Goal: Task Accomplishment & Management: Manage account settings

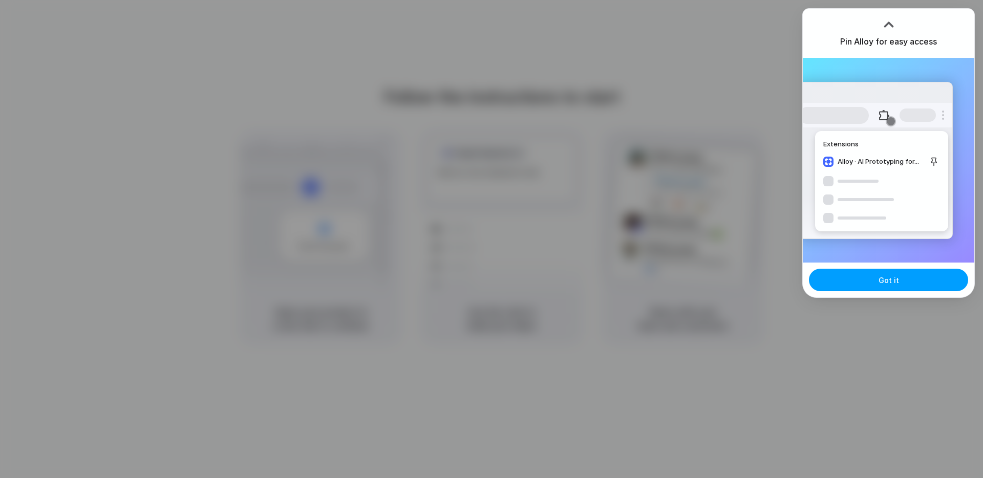
click at [840, 277] on button "Got it" at bounding box center [888, 280] width 159 height 23
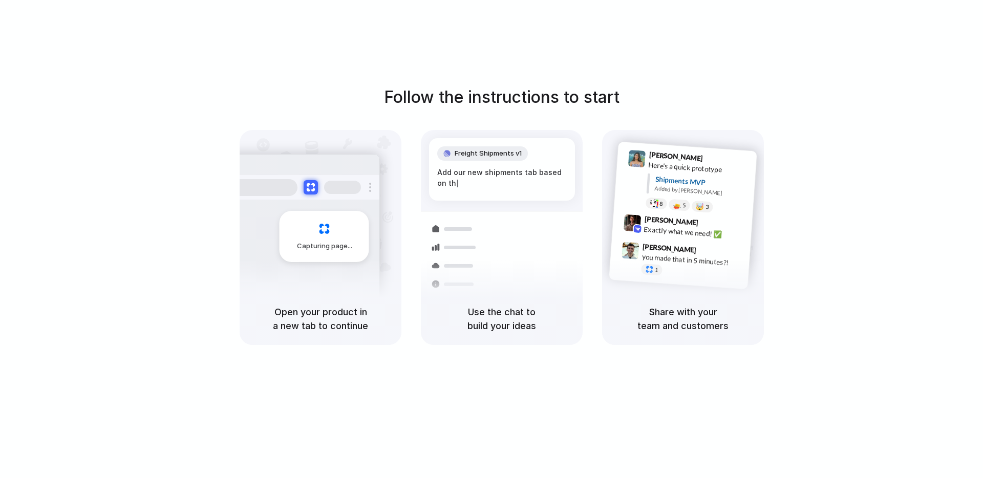
click at [407, 76] on div "Follow the instructions to start Capturing page Open your product in a new tab …" at bounding box center [501, 249] width 1003 height 499
click at [403, 111] on div "Follow the instructions to start Capturing page Open your product in a new tab …" at bounding box center [501, 215] width 983 height 260
click at [405, 111] on div "Follow the instructions to start Capturing page Open your product in a new tab …" at bounding box center [501, 215] width 983 height 260
click at [413, 102] on h1 "Follow the instructions to start" at bounding box center [501, 97] width 235 height 25
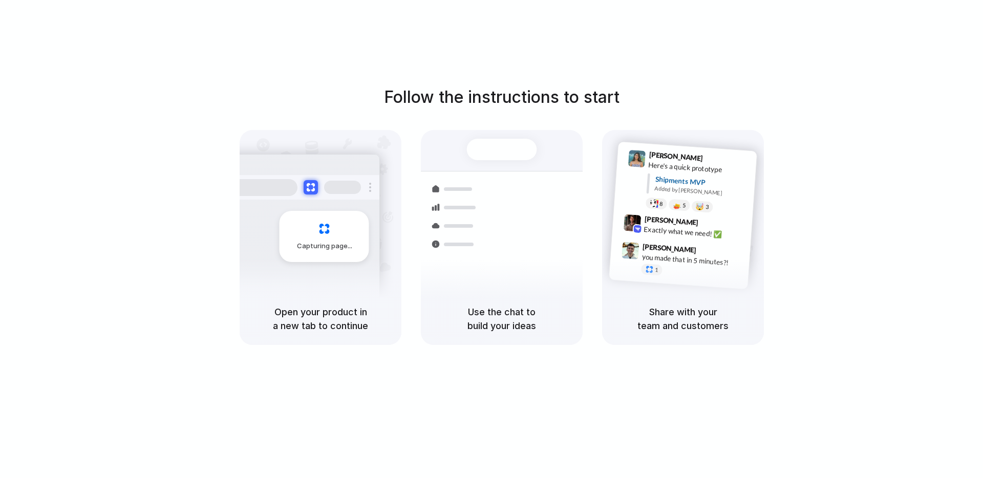
click at [413, 102] on h1 "Follow the instructions to start" at bounding box center [501, 97] width 235 height 25
drag, startPoint x: 413, startPoint y: 102, endPoint x: 407, endPoint y: 103, distance: 6.2
click at [407, 104] on h1 "Follow the instructions to start" at bounding box center [501, 97] width 235 height 25
click at [406, 103] on h1 "Follow the instructions to start" at bounding box center [501, 97] width 235 height 25
click at [407, 103] on h1 "Follow the instructions to start" at bounding box center [501, 97] width 235 height 25
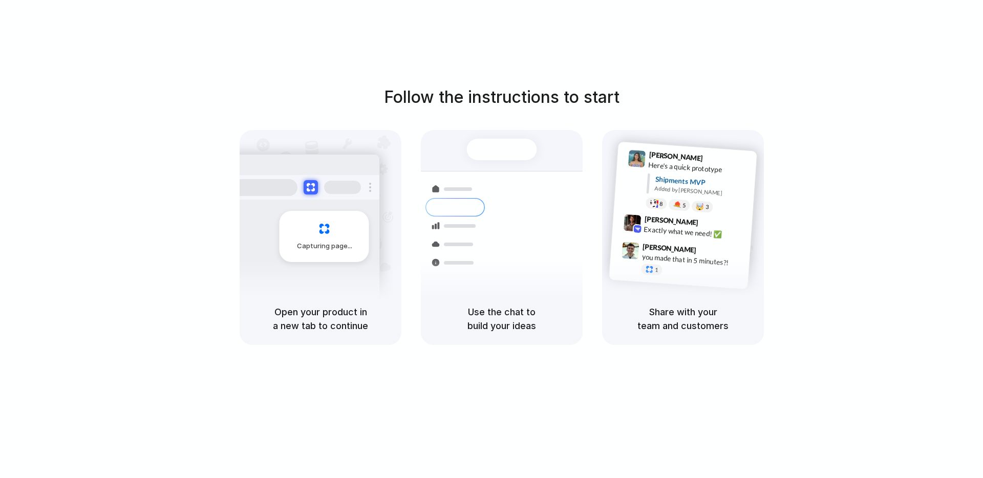
drag, startPoint x: 420, startPoint y: 92, endPoint x: 539, endPoint y: 82, distance: 120.2
click at [534, 83] on div "Follow the instructions to start Capturing page Open your product in a new tab …" at bounding box center [501, 249] width 1003 height 499
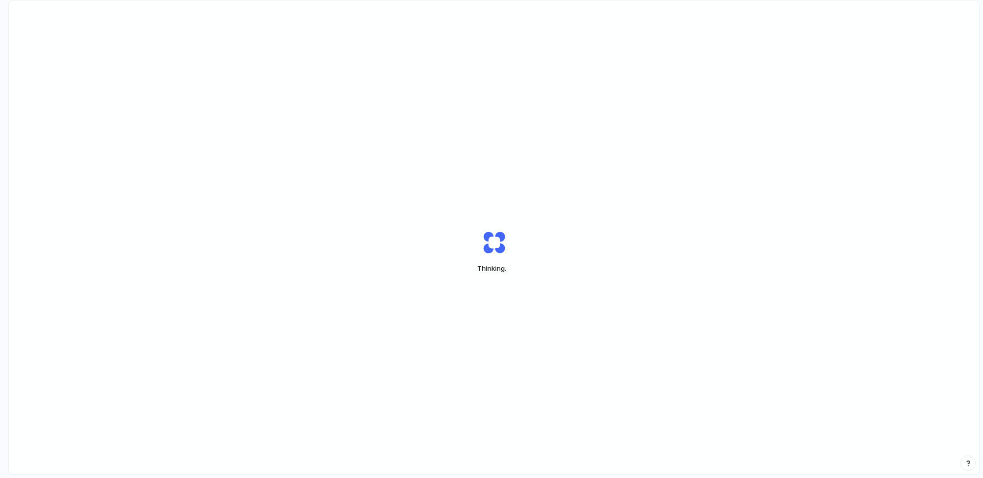
click at [491, 239] on com-1password-notification at bounding box center [491, 239] width 0 height 0
click at [875, 196] on div "Thinking ." at bounding box center [494, 252] width 970 height 503
click at [491, 239] on com-1password-notification at bounding box center [491, 239] width 0 height 0
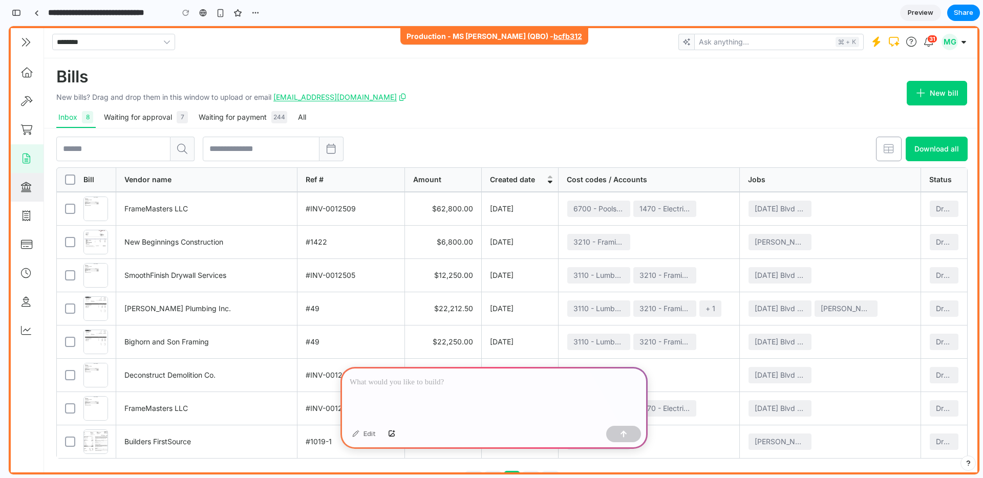
click at [35, 191] on link at bounding box center [26, 187] width 35 height 29
click at [30, 202] on link at bounding box center [26, 216] width 35 height 29
click at [27, 218] on icon at bounding box center [26, 216] width 10 height 10
click at [30, 256] on link at bounding box center [26, 244] width 35 height 29
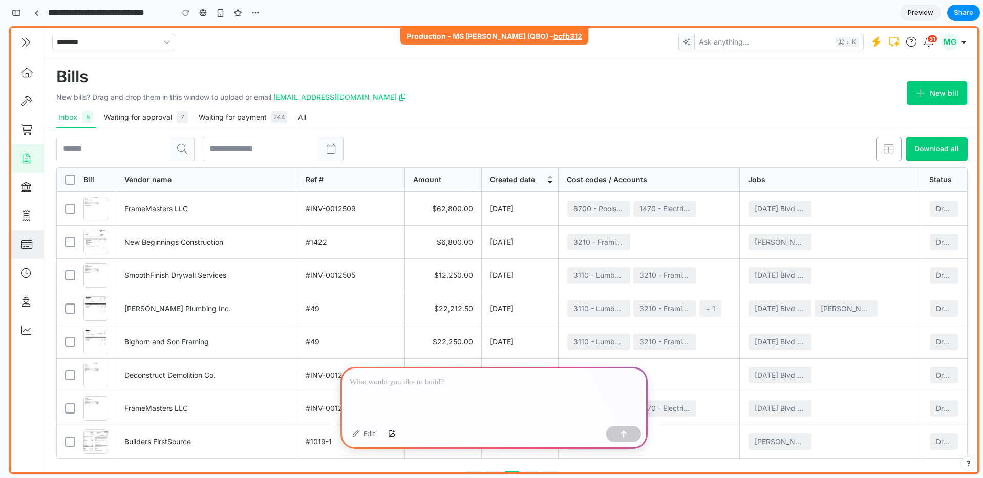
click at [32, 250] on link at bounding box center [26, 244] width 35 height 29
click at [32, 219] on link at bounding box center [26, 216] width 35 height 29
click at [32, 218] on link at bounding box center [26, 216] width 35 height 29
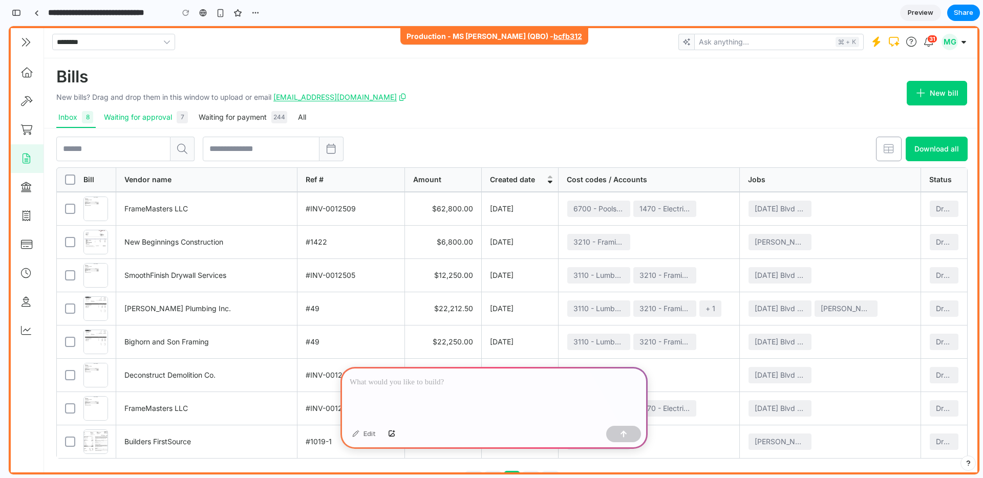
click at [114, 121] on div "Waiting for approval 7" at bounding box center [146, 117] width 84 height 12
click at [124, 119] on div "Waiting for approval 7" at bounding box center [146, 117] width 84 height 12
click at [189, 118] on button "Waiting for approval 7" at bounding box center [146, 117] width 89 height 20
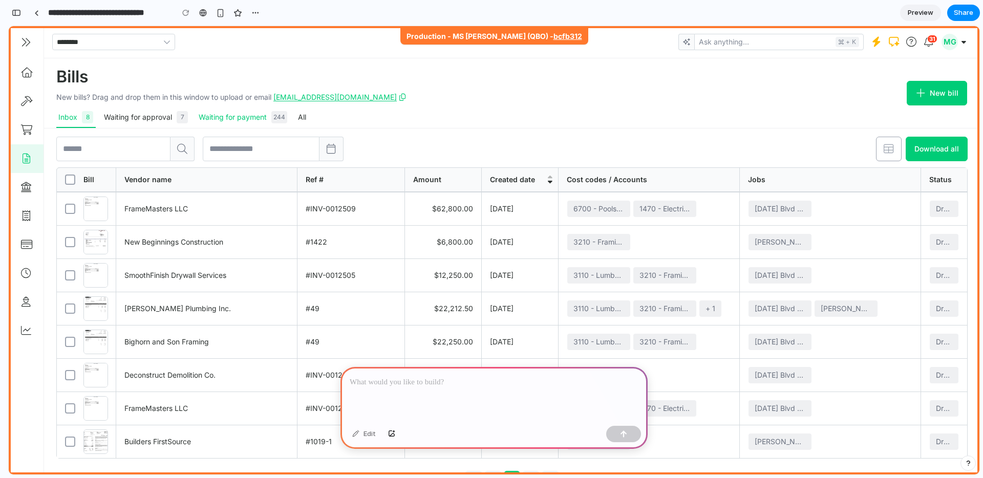
click at [242, 122] on div "Waiting for payment 244" at bounding box center [243, 117] width 89 height 12
click at [245, 121] on div "Waiting for payment 244" at bounding box center [243, 117] width 89 height 12
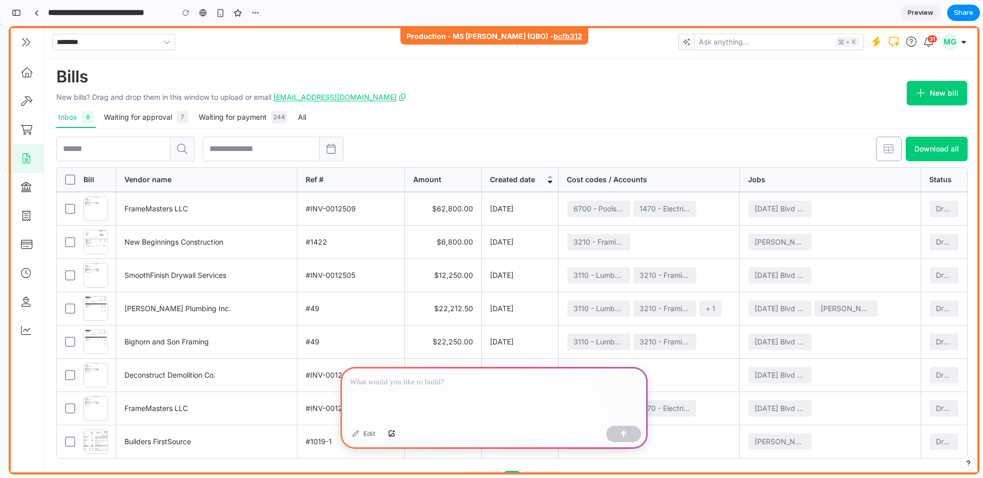
click at [294, 113] on div "Inbox 8 Waiting for approval 7 Waiting for payment 244 All" at bounding box center [231, 117] width 350 height 20
click at [300, 113] on button "All" at bounding box center [302, 117] width 12 height 20
click at [300, 114] on button "All" at bounding box center [302, 117] width 12 height 20
click at [304, 119] on button "All" at bounding box center [302, 117] width 12 height 20
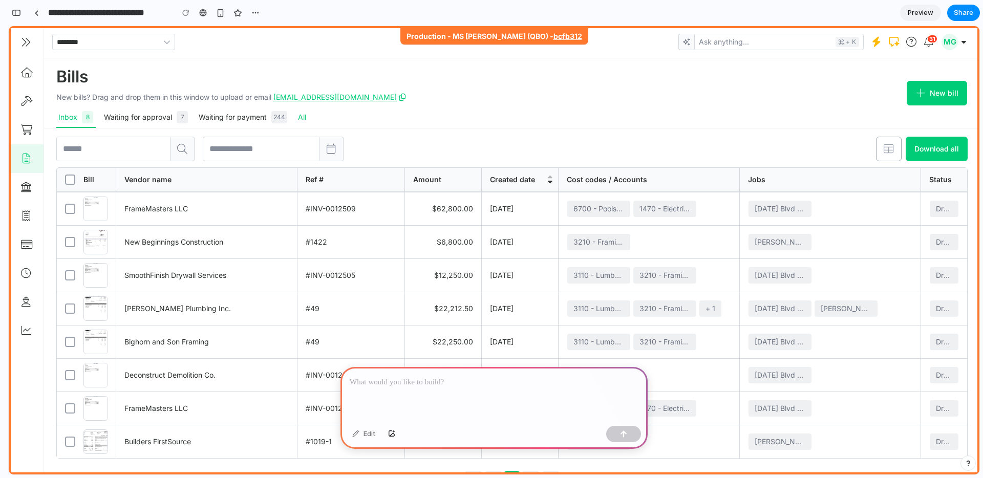
click at [304, 119] on button "All" at bounding box center [302, 117] width 12 height 20
drag, startPoint x: 252, startPoint y: 118, endPoint x: 247, endPoint y: 117, distance: 5.2
click at [247, 117] on div "Waiting for payment 244" at bounding box center [243, 117] width 89 height 12
click at [424, 384] on p at bounding box center [494, 382] width 289 height 12
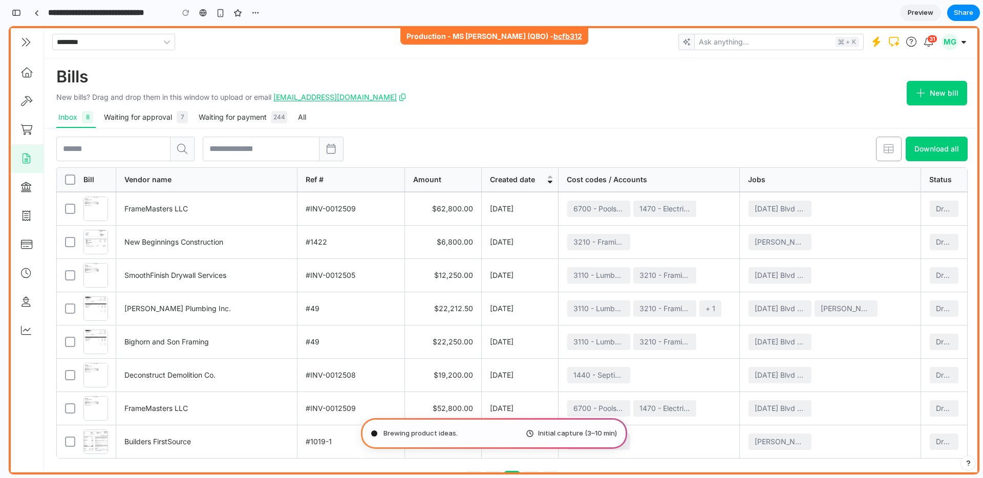
click at [523, 437] on div "Brewing product ideas . Initial capture (3–10 min)" at bounding box center [494, 433] width 266 height 31
click at [140, 115] on div "Waiting for approval 7" at bounding box center [146, 117] width 84 height 12
click at [219, 109] on button "Waiting for payment 244" at bounding box center [243, 117] width 93 height 20
drag, startPoint x: 233, startPoint y: 111, endPoint x: 244, endPoint y: 111, distance: 10.2
click at [234, 111] on div "Waiting for payment 244" at bounding box center [243, 117] width 89 height 12
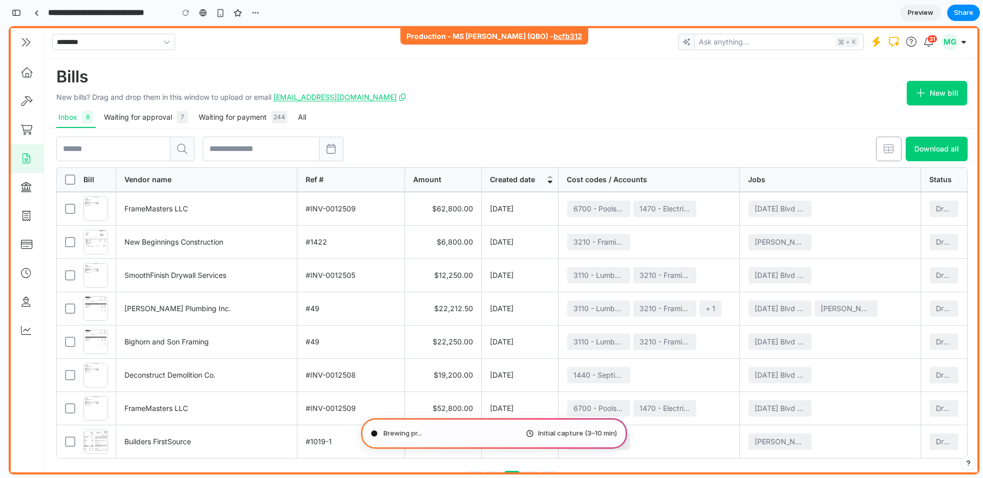
drag, startPoint x: 258, startPoint y: 111, endPoint x: 289, endPoint y: 118, distance: 30.9
click at [262, 112] on div "Waiting for payment 244" at bounding box center [243, 117] width 89 height 12
click at [291, 118] on div "Inbox 8 Waiting for approval 7 Waiting for payment 244 All" at bounding box center [231, 117] width 350 height 20
click at [301, 115] on button "All" at bounding box center [302, 117] width 12 height 20
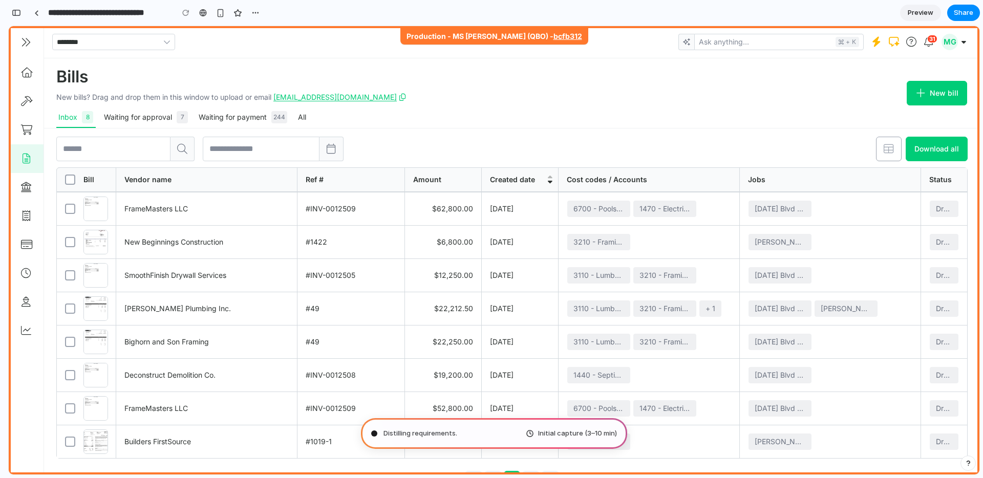
click at [435, 431] on span "Distilling requirements ." at bounding box center [420, 433] width 74 height 10
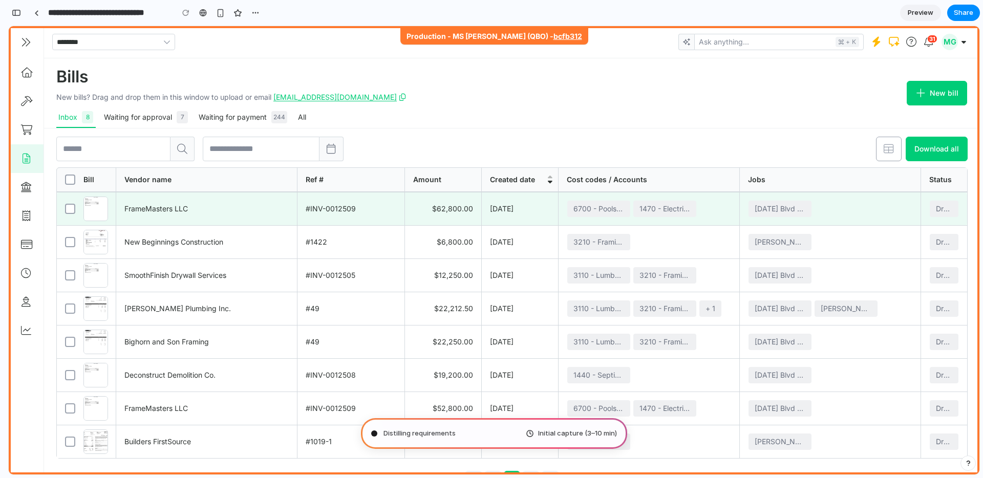
click at [538, 209] on link "Open #INV-0012509" at bounding box center [512, 208] width 910 height 33
click at [537, 209] on link "Open #INV-0012509" at bounding box center [512, 208] width 910 height 33
click at [483, 221] on link "Open #INV-0012509" at bounding box center [512, 208] width 910 height 33
click at [481, 223] on link "Open #INV-0012509" at bounding box center [512, 208] width 910 height 33
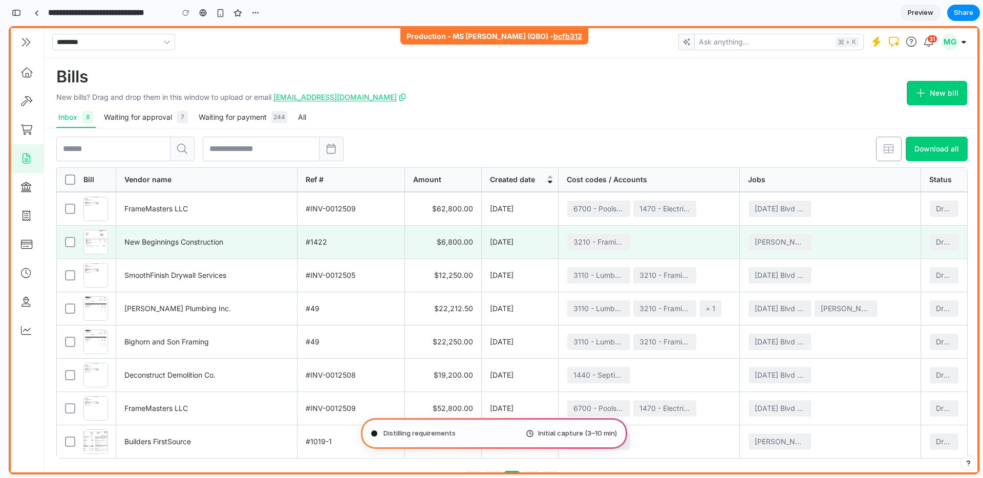
click at [474, 230] on link "Open #1422" at bounding box center [512, 242] width 910 height 33
click at [473, 230] on link "Open #1422" at bounding box center [512, 242] width 910 height 33
drag, startPoint x: 467, startPoint y: 234, endPoint x: 454, endPoint y: 244, distance: 16.5
click at [458, 239] on link "Open #1422" at bounding box center [512, 242] width 910 height 33
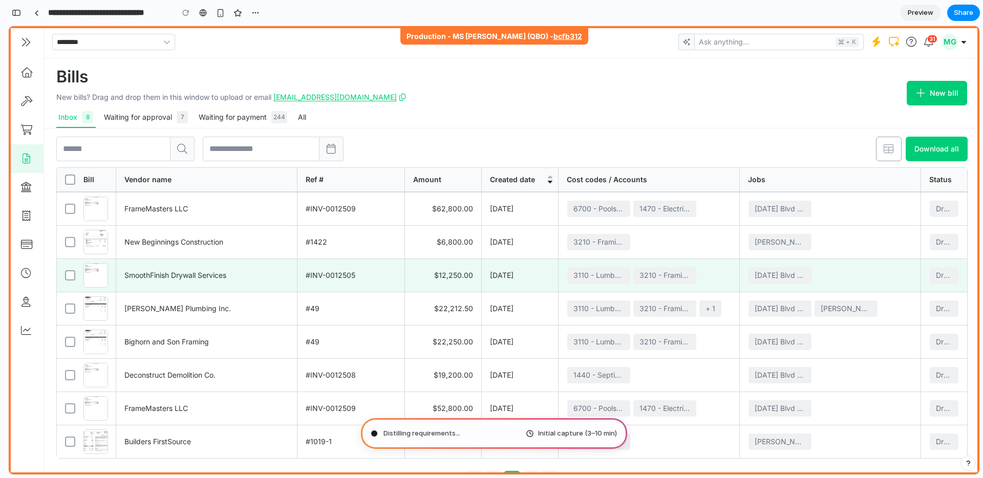
drag, startPoint x: 454, startPoint y: 244, endPoint x: 445, endPoint y: 263, distance: 21.5
click at [447, 254] on link "Open #1422" at bounding box center [512, 242] width 910 height 33
drag, startPoint x: 440, startPoint y: 278, endPoint x: 439, endPoint y: 284, distance: 5.1
click at [440, 279] on link "Open #INV-0012505" at bounding box center [512, 275] width 910 height 33
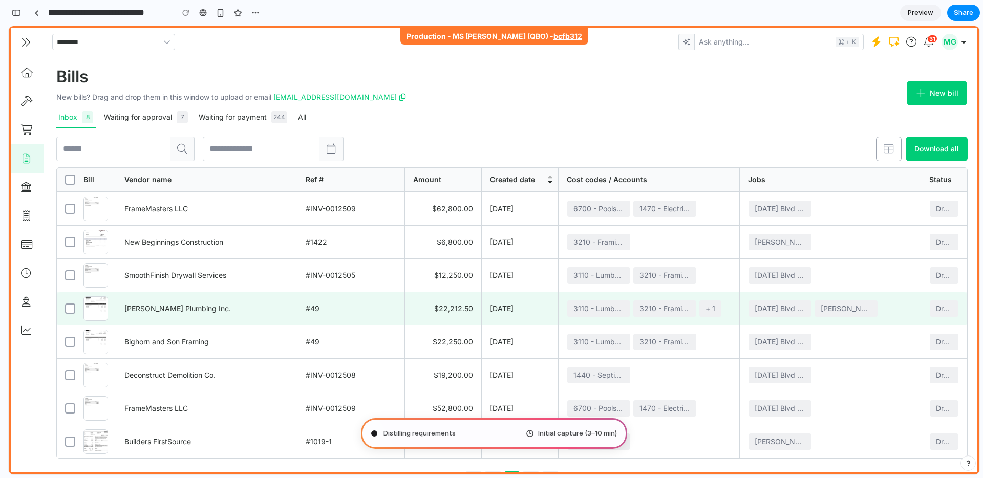
click at [435, 301] on div "Select row 0 INV-0012509 FrameMasters LLC #INV-0012509 $62,800.00 [DATE] 6700 -…" at bounding box center [512, 325] width 910 height 266
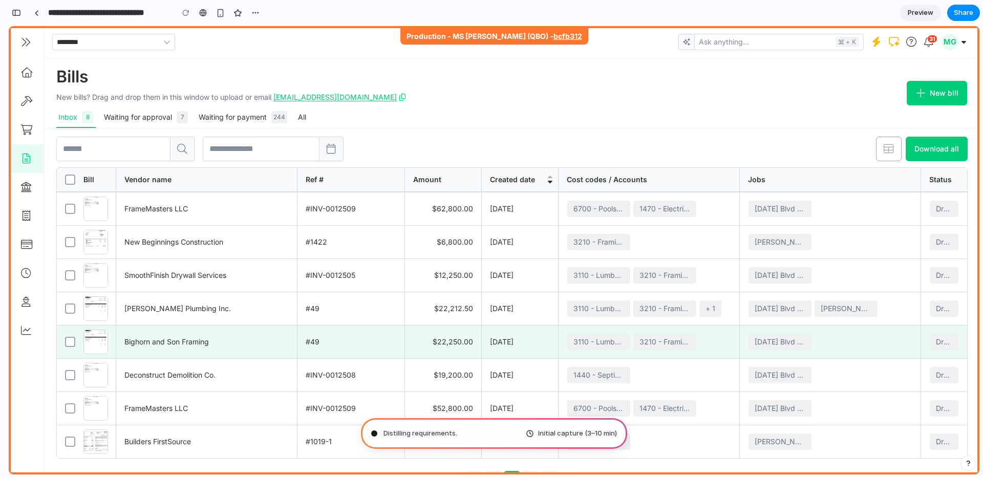
click at [431, 322] on link "Open #49" at bounding box center [512, 308] width 910 height 33
click at [430, 334] on link "Open #49" at bounding box center [512, 342] width 910 height 33
click at [430, 337] on link "Open #49" at bounding box center [512, 342] width 910 height 33
click at [427, 344] on link "Open #49" at bounding box center [512, 342] width 910 height 33
drag, startPoint x: 426, startPoint y: 347, endPoint x: 421, endPoint y: 355, distance: 10.1
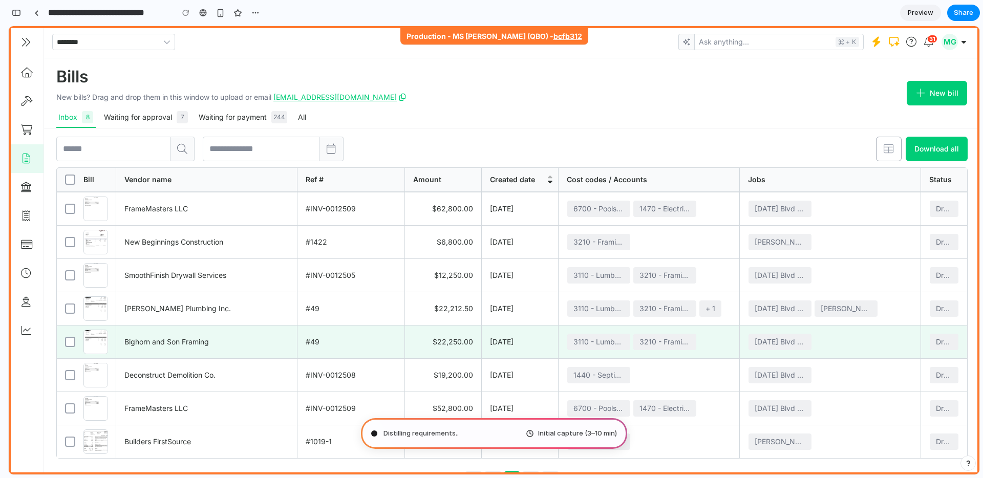
click at [422, 353] on link "Open #49" at bounding box center [512, 342] width 910 height 33
click at [421, 356] on link "Open #49" at bounding box center [512, 342] width 910 height 33
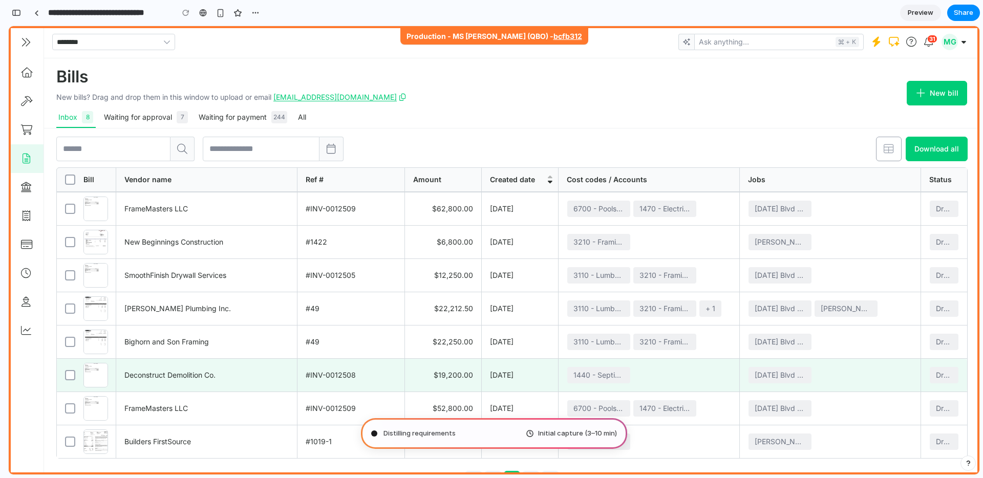
drag, startPoint x: 421, startPoint y: 356, endPoint x: 417, endPoint y: 362, distance: 7.6
click at [419, 358] on link "Open #49" at bounding box center [512, 342] width 910 height 33
click at [416, 364] on link "Open #INV-0012508" at bounding box center [512, 375] width 910 height 33
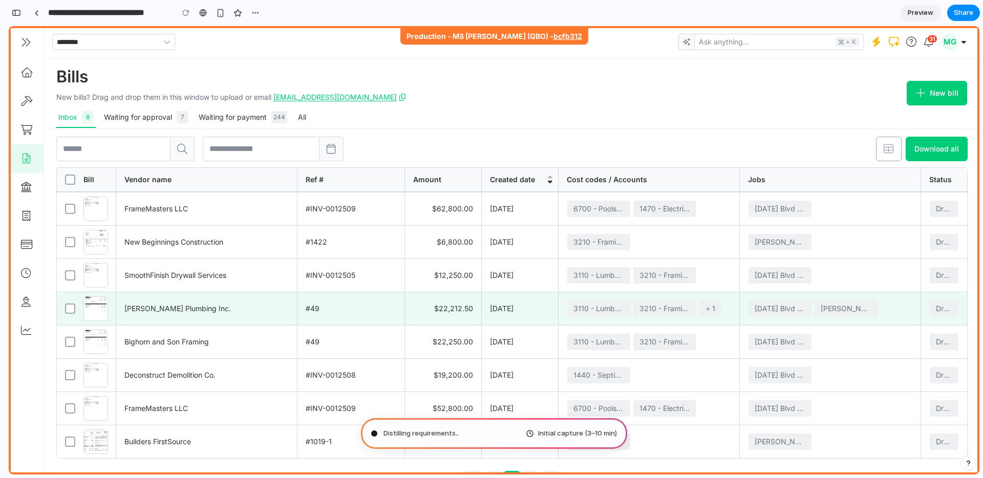
drag, startPoint x: 416, startPoint y: 364, endPoint x: 423, endPoint y: 322, distance: 42.7
click at [416, 350] on div "Select row 0 INV-0012509 FrameMasters LLC #INV-0012509 $62,800.00 [DATE] 6700 -…" at bounding box center [512, 325] width 910 height 266
drag, startPoint x: 424, startPoint y: 320, endPoint x: 425, endPoint y: 302, distance: 17.5
click at [424, 314] on link "Open #49" at bounding box center [512, 308] width 910 height 33
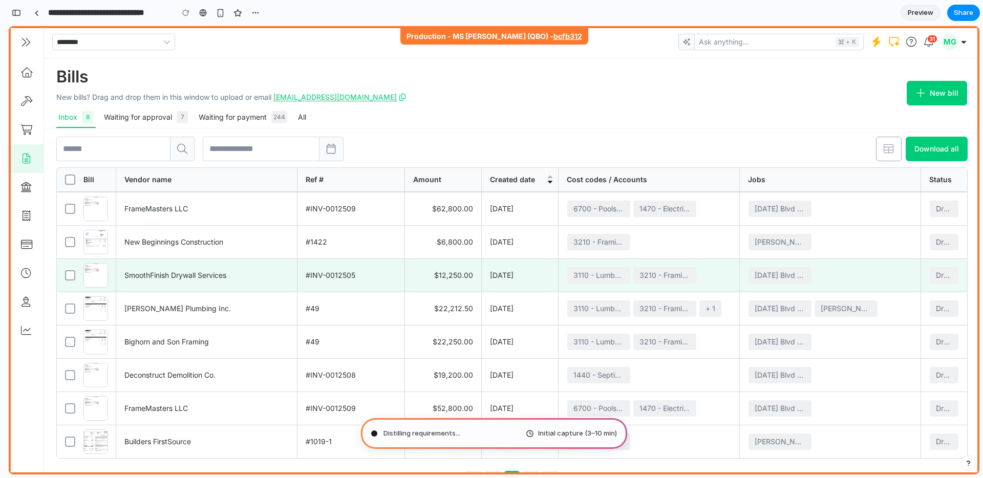
click at [427, 285] on link "Open #INV-0012505" at bounding box center [512, 275] width 910 height 33
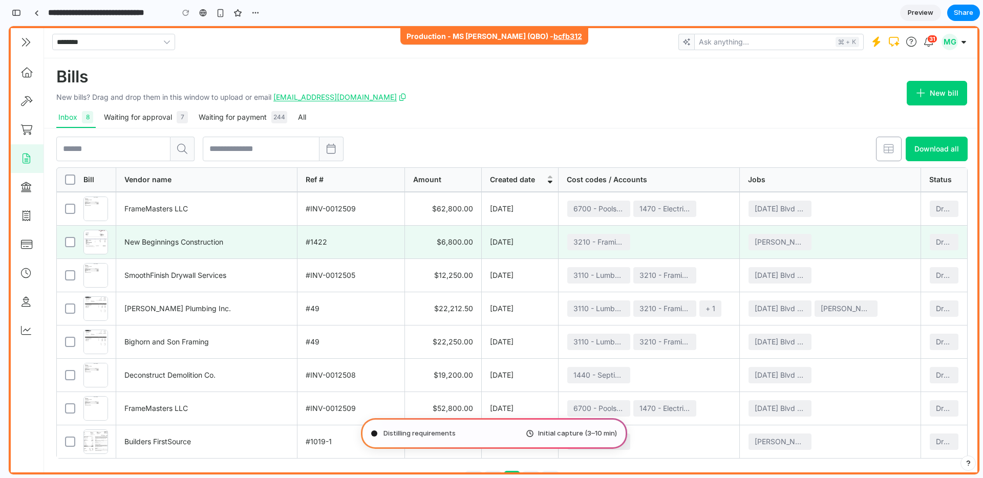
drag, startPoint x: 426, startPoint y: 265, endPoint x: 426, endPoint y: 248, distance: 16.9
click at [426, 263] on link "Open #INV-0012505" at bounding box center [512, 275] width 910 height 33
drag, startPoint x: 426, startPoint y: 240, endPoint x: 426, endPoint y: 233, distance: 7.2
click at [426, 239] on link "Open #1422" at bounding box center [512, 242] width 910 height 33
click at [426, 231] on link "Open #1422" at bounding box center [512, 242] width 910 height 33
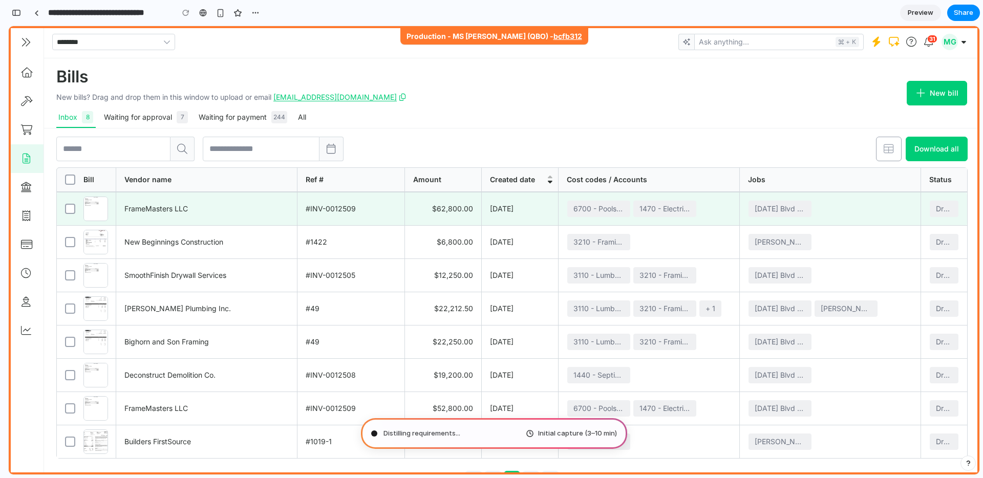
drag, startPoint x: 424, startPoint y: 225, endPoint x: 427, endPoint y: 210, distance: 15.1
click at [424, 222] on div "Select row 0 INV-0012509 FrameMasters LLC #INV-0012509 $62,800.00 [DATE] 6700 -…" at bounding box center [512, 325] width 910 height 266
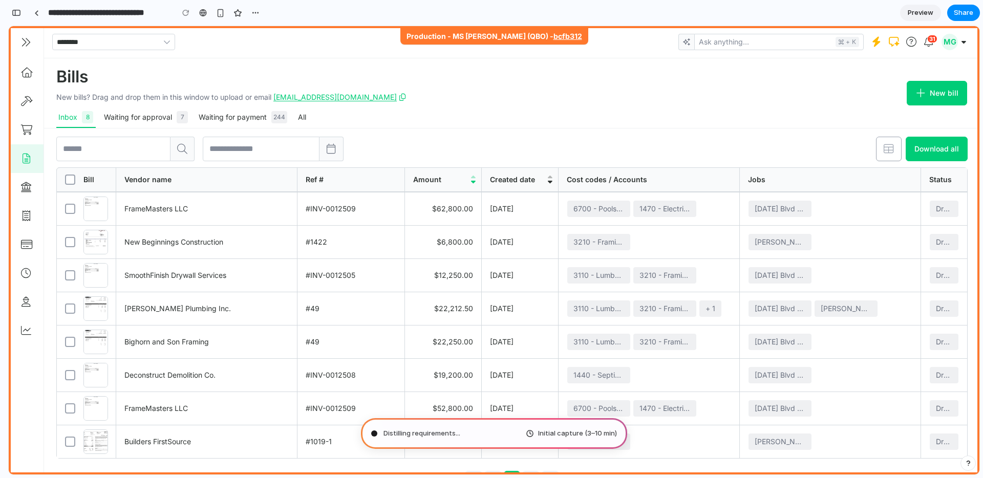
click at [435, 191] on div "Select all Bill Vendor name Ref # Amount Created date Cost codes / Accounts Job…" at bounding box center [511, 312] width 911 height 291
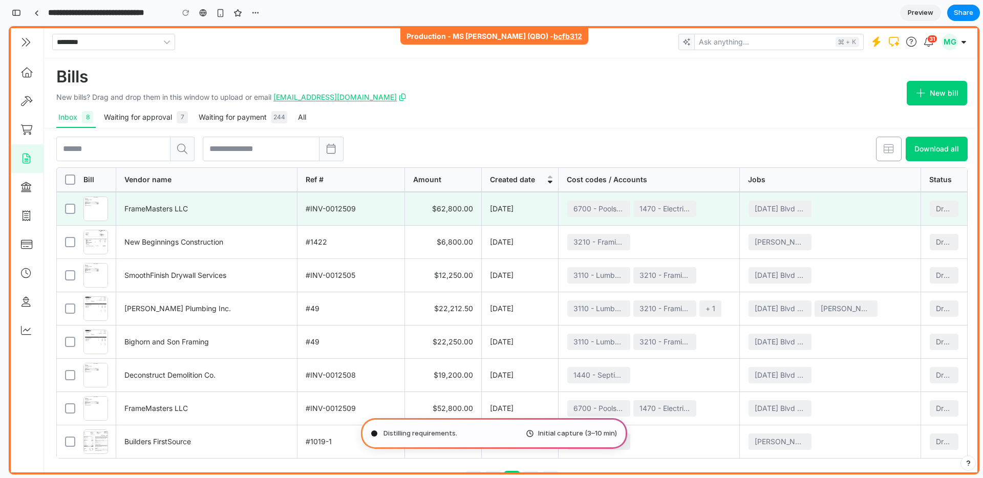
click at [432, 208] on link "Open #INV-0012509" at bounding box center [512, 208] width 910 height 33
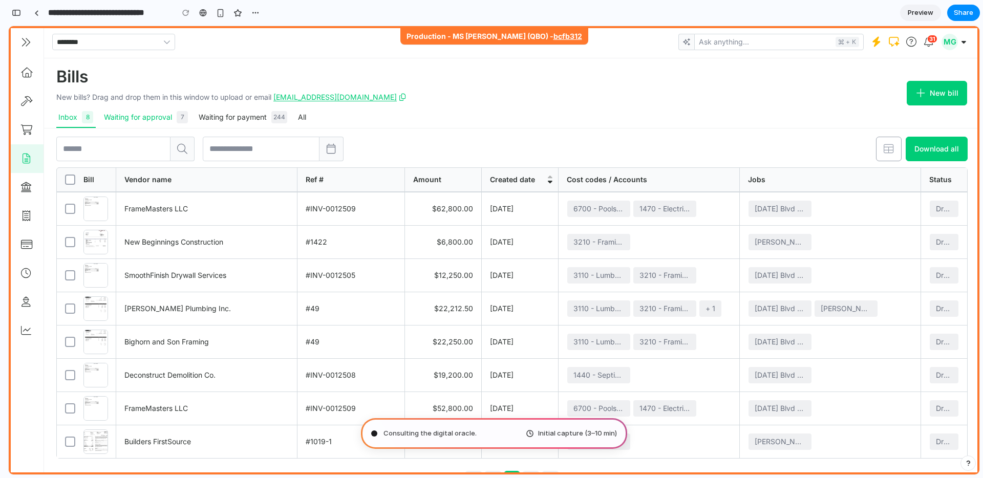
drag, startPoint x: 119, startPoint y: 117, endPoint x: 112, endPoint y: 117, distance: 6.7
click at [117, 117] on div "Waiting for approval 7" at bounding box center [146, 117] width 84 height 12
click at [112, 117] on div "Waiting for approval 7" at bounding box center [146, 117] width 84 height 12
click at [206, 113] on div "Waiting for payment 244" at bounding box center [243, 117] width 89 height 12
click at [958, 94] on link "New bill" at bounding box center [936, 93] width 60 height 25
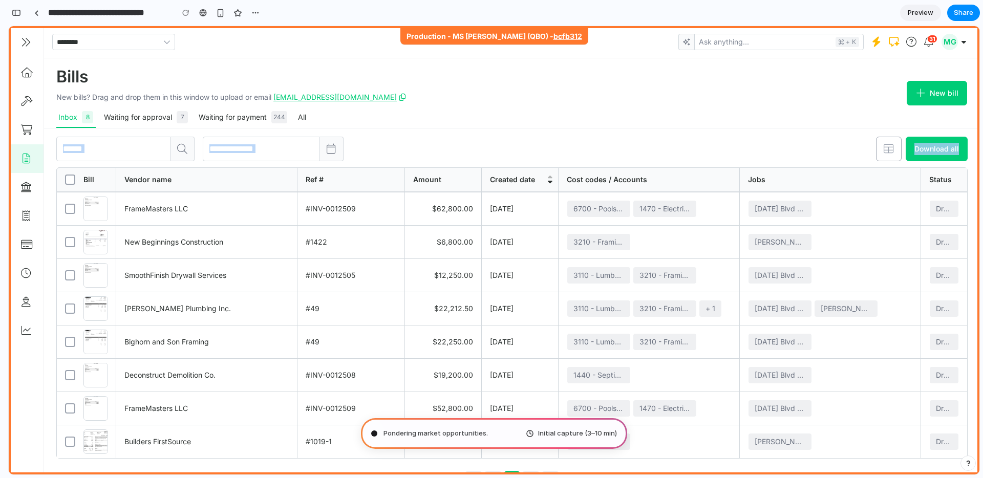
click at [950, 134] on div "Bills New bills? Drag and drop them in this window to upload or email [EMAIL_AD…" at bounding box center [511, 266] width 935 height 416
click at [949, 139] on button "Download all" at bounding box center [936, 149] width 62 height 25
click at [929, 102] on link "New bill" at bounding box center [936, 93] width 60 height 25
click at [925, 155] on button "Download all" at bounding box center [936, 149] width 62 height 25
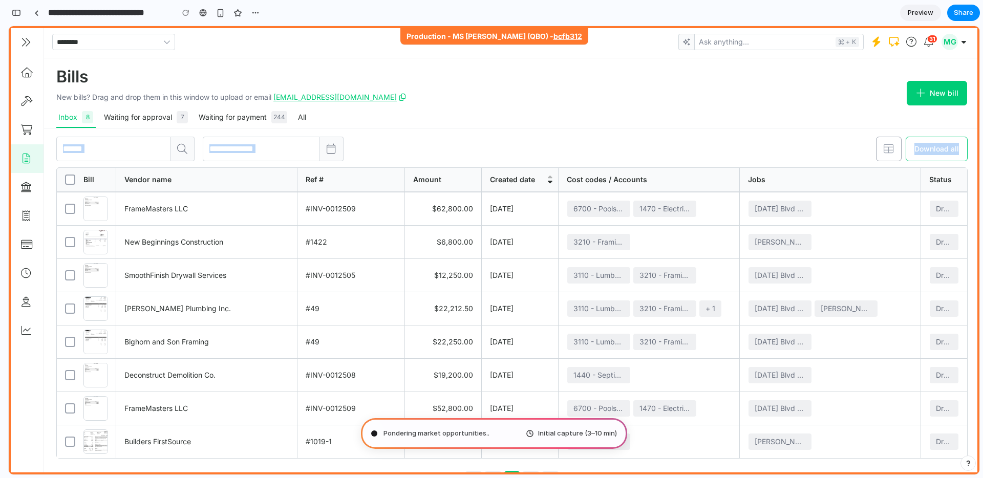
click at [925, 154] on button "Download all" at bounding box center [936, 149] width 62 height 25
click at [926, 154] on button "Download all" at bounding box center [936, 149] width 62 height 25
click at [409, 118] on div "Bills New bills? Drag and drop them in this window to upload or email [EMAIL_AD…" at bounding box center [511, 93] width 935 height 70
type input "**********"
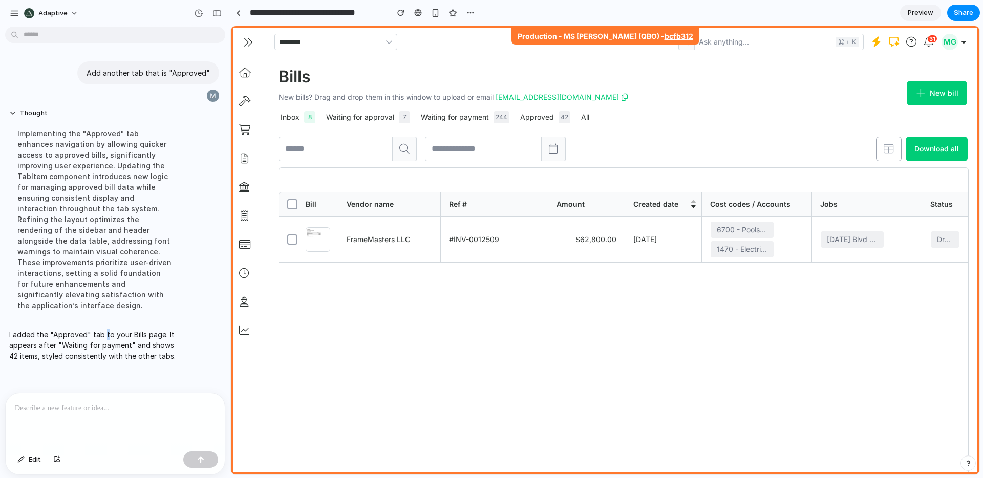
click at [104, 329] on p "I added the "Approved" tab to your Bills page. It appears after "Waiting for pa…" at bounding box center [94, 345] width 171 height 32
click at [536, 118] on div "Approved 42" at bounding box center [545, 117] width 51 height 12
click at [484, 122] on div "Waiting for payment 244" at bounding box center [465, 117] width 89 height 12
click at [518, 121] on button "Approved 42" at bounding box center [545, 117] width 55 height 20
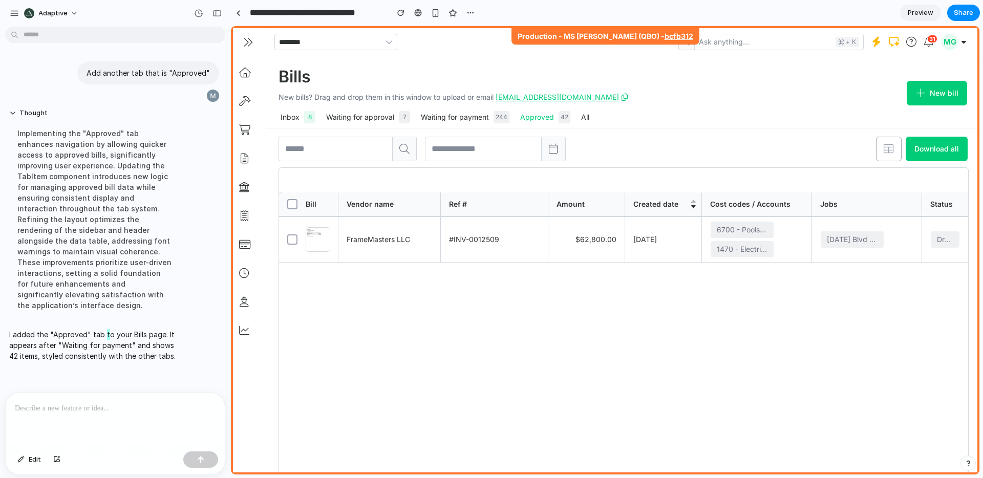
click at [518, 121] on button "Approved 42" at bounding box center [545, 117] width 55 height 20
click at [485, 123] on button "Waiting for payment 244" at bounding box center [465, 117] width 93 height 20
click at [509, 120] on button "Waiting for payment 244" at bounding box center [465, 117] width 93 height 20
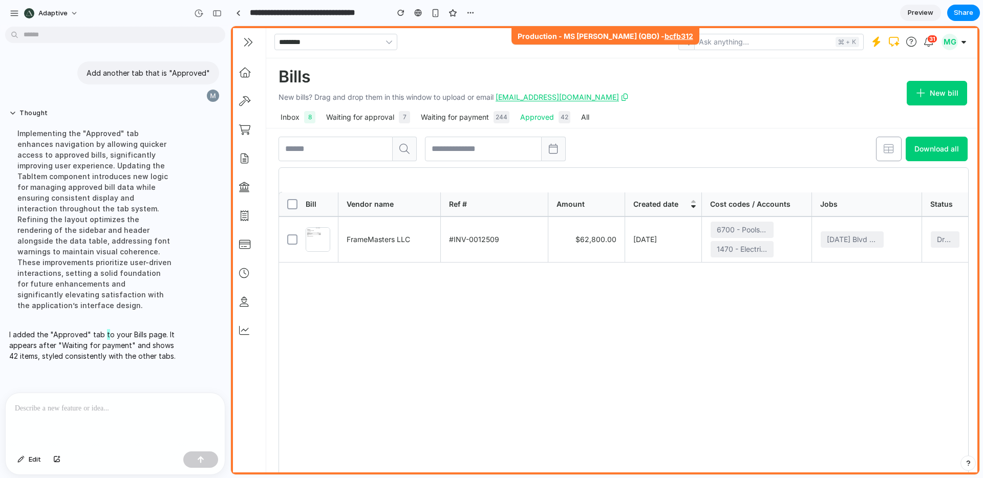
click at [540, 115] on div "Approved 42" at bounding box center [545, 117] width 51 height 12
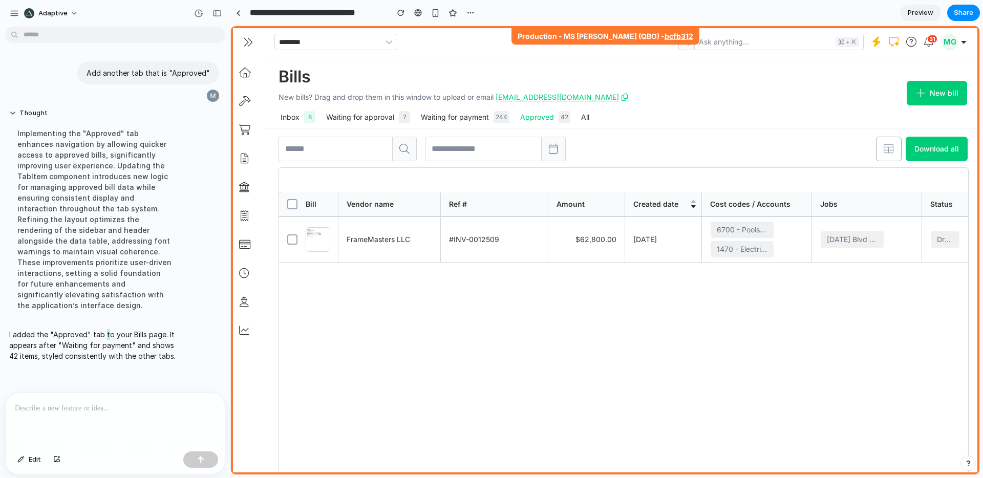
click at [540, 115] on div "Approved 42" at bounding box center [545, 117] width 51 height 12
click at [140, 363] on div "Add another tab that is "Approved" Thought Implementing the "Approved" tab enha…" at bounding box center [112, 212] width 224 height 362
click at [146, 337] on p "I added the "Approved" tab to your Bills page. It appears after "Waiting for pa…" at bounding box center [94, 345] width 171 height 32
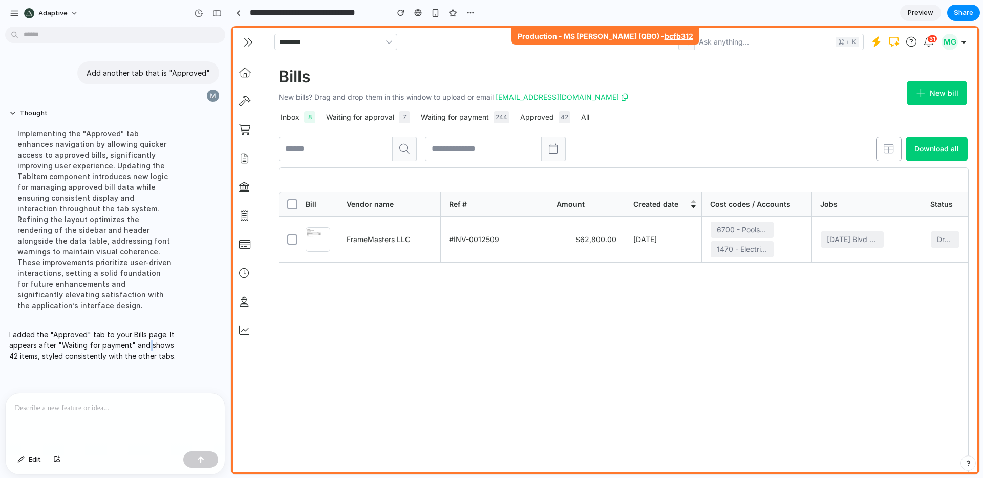
click at [146, 337] on p "I added the "Approved" tab to your Bills page. It appears after "Waiting for pa…" at bounding box center [94, 345] width 171 height 32
click at [537, 123] on button "Approved 42" at bounding box center [545, 117] width 55 height 20
click at [552, 118] on div "Approved 42" at bounding box center [545, 117] width 51 height 12
click at [683, 111] on div "Bills New bills? Drag and drop them in this window to upload or email [EMAIL_AD…" at bounding box center [622, 93] width 713 height 70
